Goal: Task Accomplishment & Management: Manage account settings

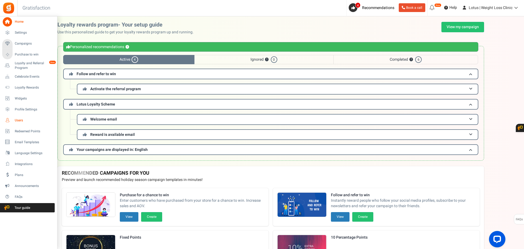
click at [21, 118] on span "Users" at bounding box center [34, 120] width 38 height 5
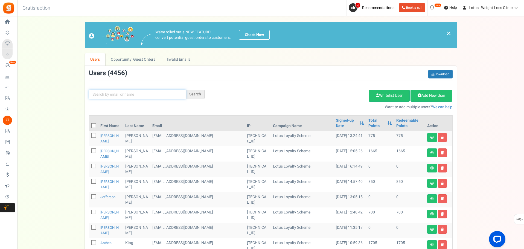
click at [120, 94] on input "text" at bounding box center [137, 94] width 97 height 9
paste input "[EMAIL_ADDRESS][DOMAIN_NAME]"
type input "[EMAIL_ADDRESS][DOMAIN_NAME]"
click at [190, 96] on div "Search" at bounding box center [195, 94] width 19 height 9
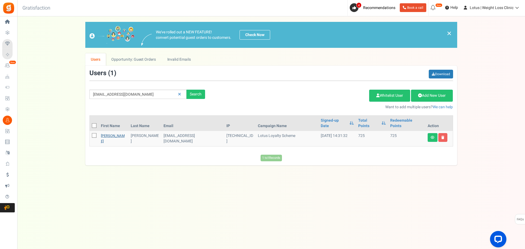
click at [108, 133] on link "[PERSON_NAME]" at bounding box center [113, 138] width 24 height 11
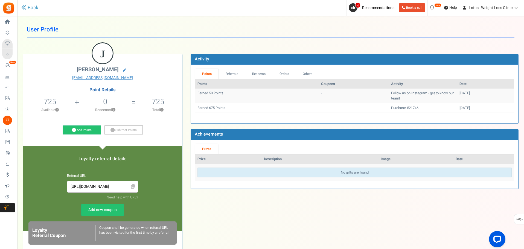
click at [82, 125] on div "Point Details 725 725 Redeemable 0 Exclusion Available ? 0 Redeemed ? ?" at bounding box center [102, 112] width 151 height 49
click at [80, 128] on link "Add Points" at bounding box center [82, 130] width 38 height 9
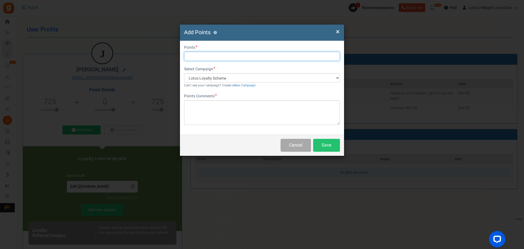
click at [196, 56] on input "text" at bounding box center [262, 56] width 156 height 9
type input "2000"
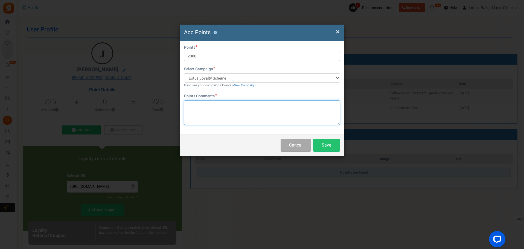
click at [198, 104] on textarea at bounding box center [262, 112] width 156 height 25
type textarea "GOG"
click at [325, 143] on button "Save" at bounding box center [326, 145] width 27 height 13
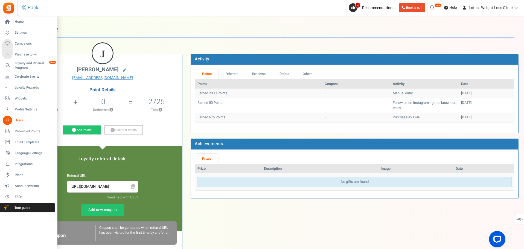
click at [23, 121] on span "Users" at bounding box center [34, 120] width 38 height 5
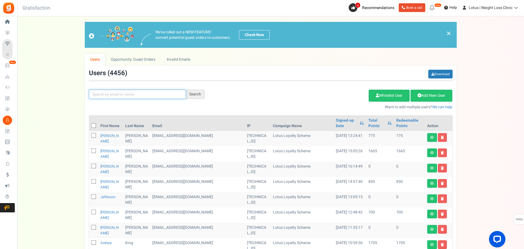
click at [119, 95] on input "text" at bounding box center [137, 94] width 97 height 9
paste input "[EMAIL_ADDRESS][DOMAIN_NAME]"
type input "[EMAIL_ADDRESS][DOMAIN_NAME]"
click at [195, 94] on div "Search" at bounding box center [195, 94] width 19 height 9
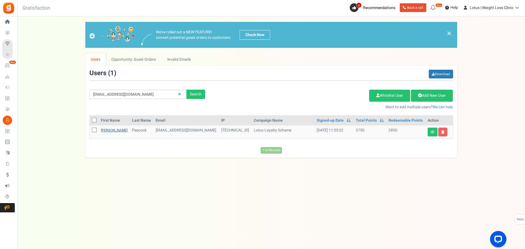
click at [106, 131] on link "[PERSON_NAME]" at bounding box center [114, 130] width 27 height 5
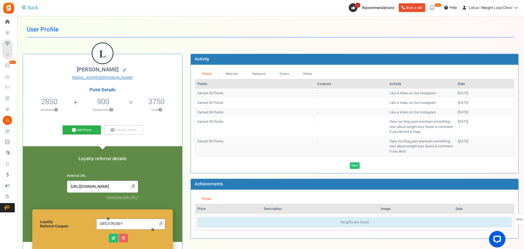
click at [80, 128] on link "Add Points" at bounding box center [82, 130] width 38 height 9
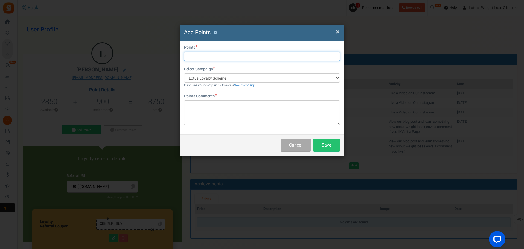
click at [205, 52] on input "text" at bounding box center [262, 56] width 156 height 9
type input "3000"
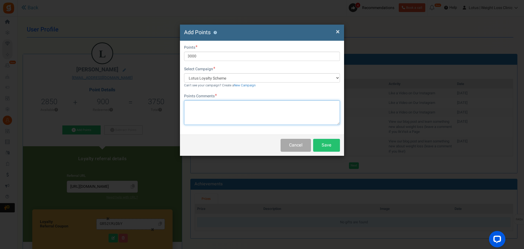
click at [207, 109] on textarea at bounding box center [262, 112] width 156 height 25
type textarea "GOG"
click at [321, 145] on button "Save" at bounding box center [326, 145] width 27 height 13
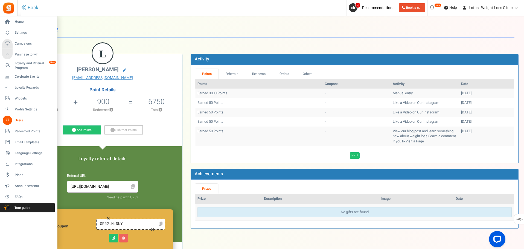
click at [20, 118] on span "Users" at bounding box center [34, 120] width 38 height 5
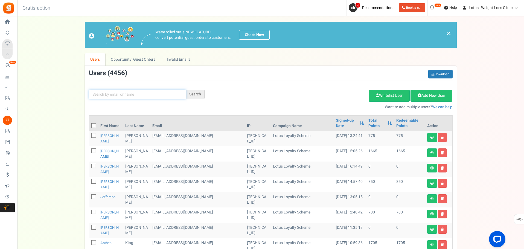
click at [113, 96] on input "text" at bounding box center [137, 94] width 97 height 9
type input "[PERSON_NAME]"
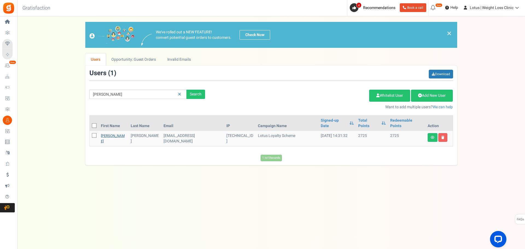
click at [108, 133] on link "[PERSON_NAME]" at bounding box center [113, 138] width 24 height 11
